Goal: Communication & Community: Answer question/provide support

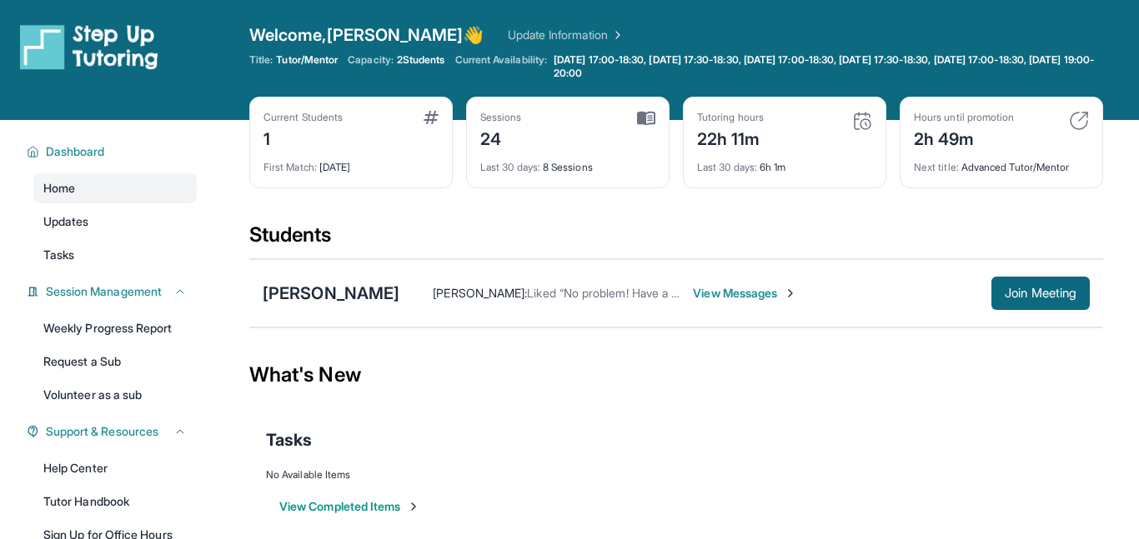
drag, startPoint x: 861, startPoint y: 264, endPoint x: 862, endPoint y: 275, distance: 10.9
click at [862, 275] on div "Jannat Mamna Adeiba Ahmed : Liked “No problem! Have a nice day!” View Messages …" at bounding box center [676, 293] width 854 height 68
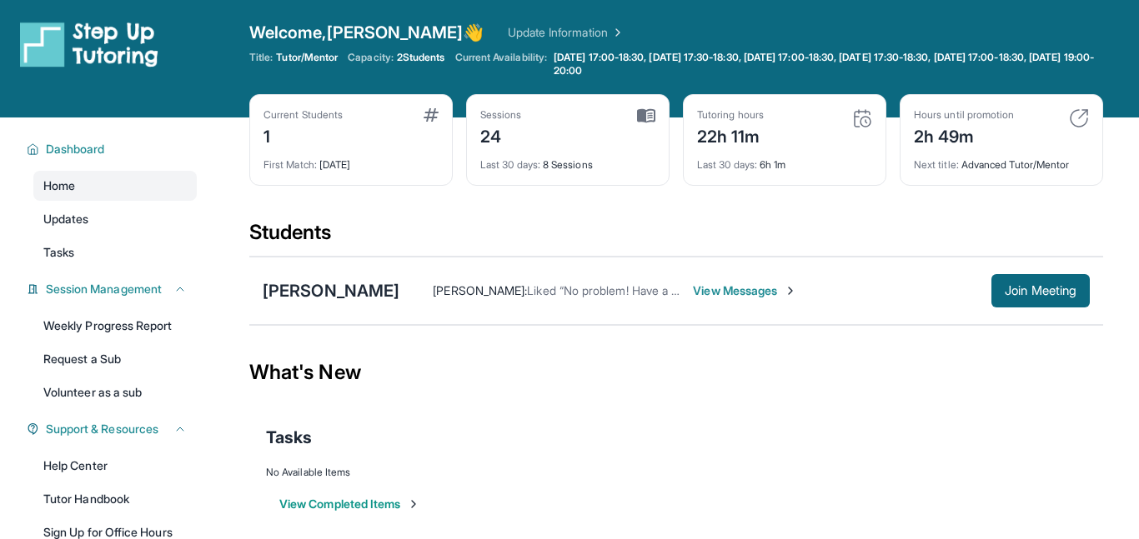
scroll to position [1, 0]
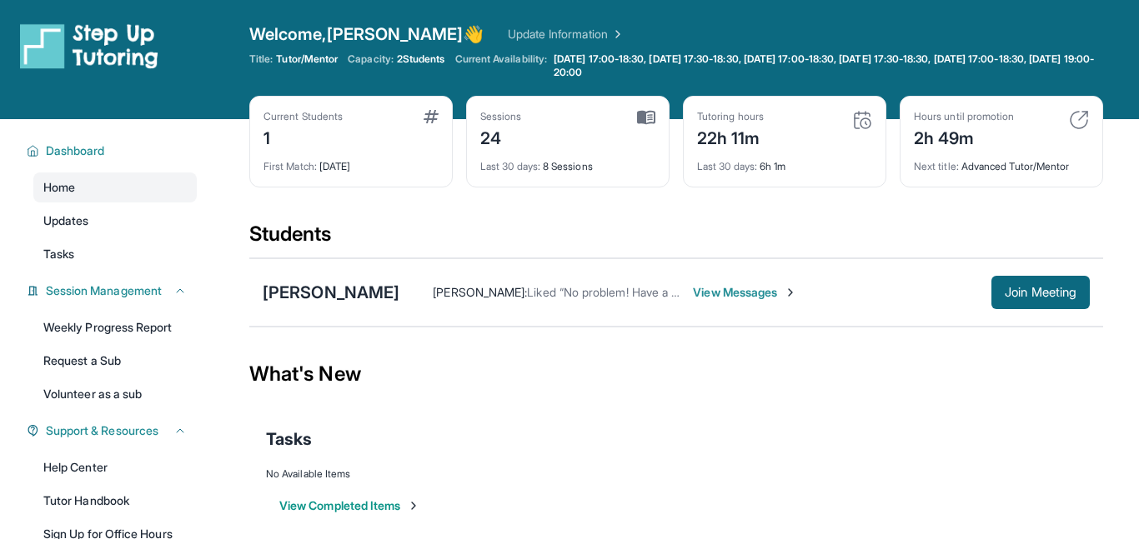
click at [693, 284] on span "View Messages" at bounding box center [745, 292] width 104 height 17
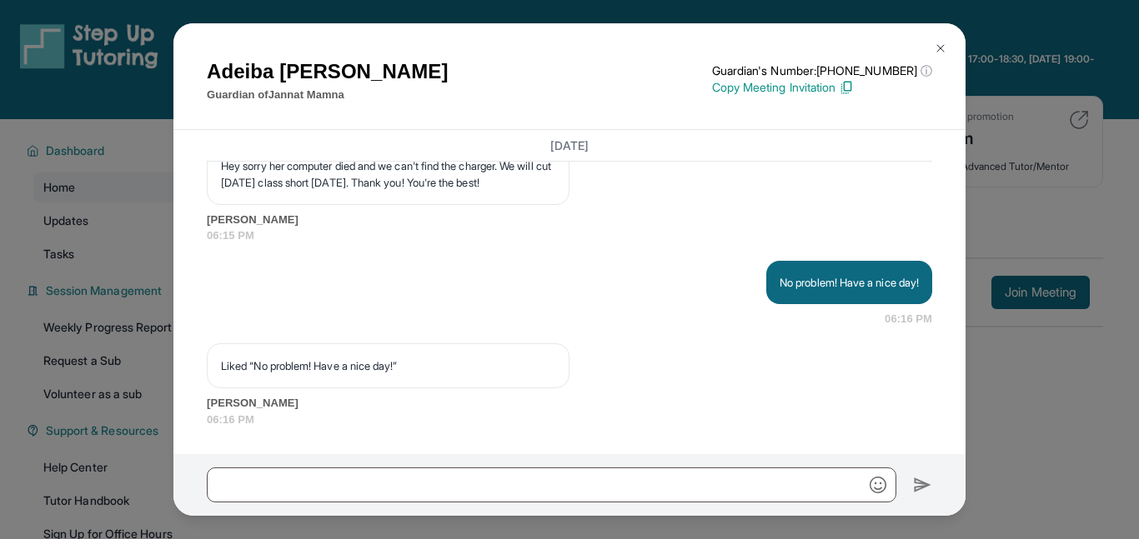
scroll to position [15646, 0]
click at [781, 288] on p "No problem! Have a nice day!" at bounding box center [848, 282] width 139 height 17
click at [935, 32] on button at bounding box center [940, 48] width 33 height 33
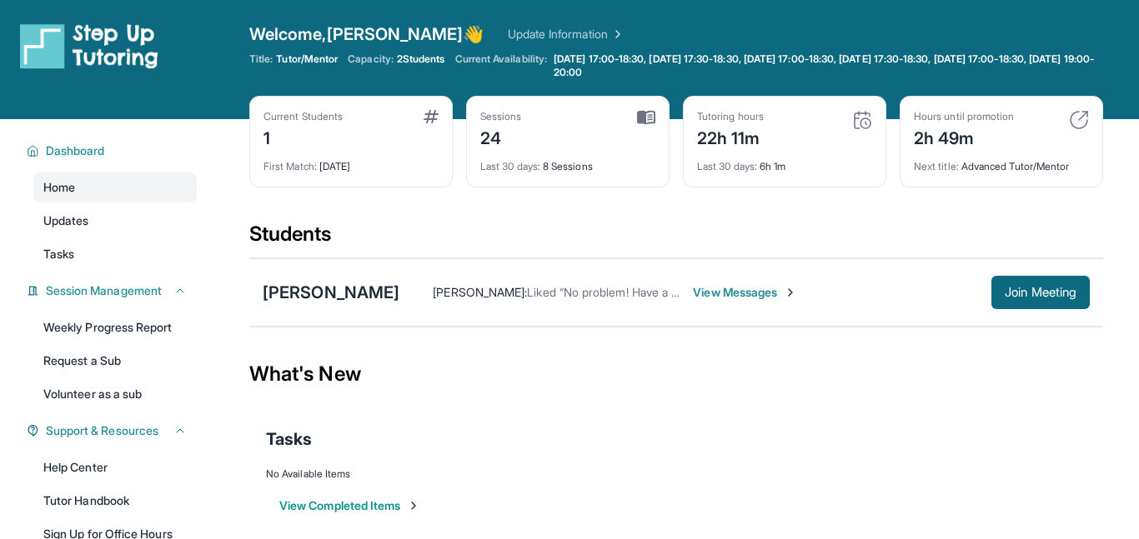
scroll to position [194, 0]
